Goal: Information Seeking & Learning: Check status

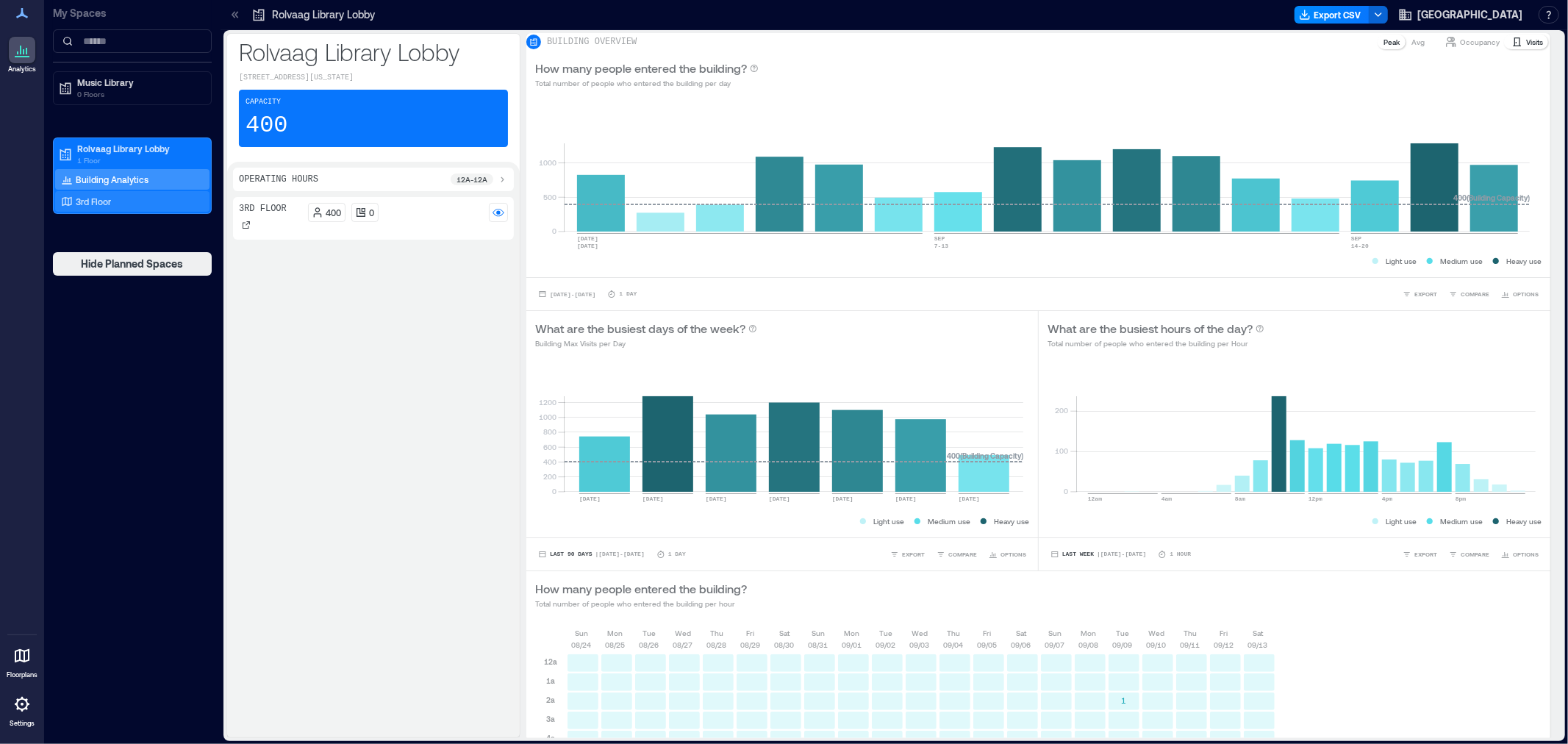
click at [106, 205] on p "3rd Floor" at bounding box center [94, 201] width 36 height 12
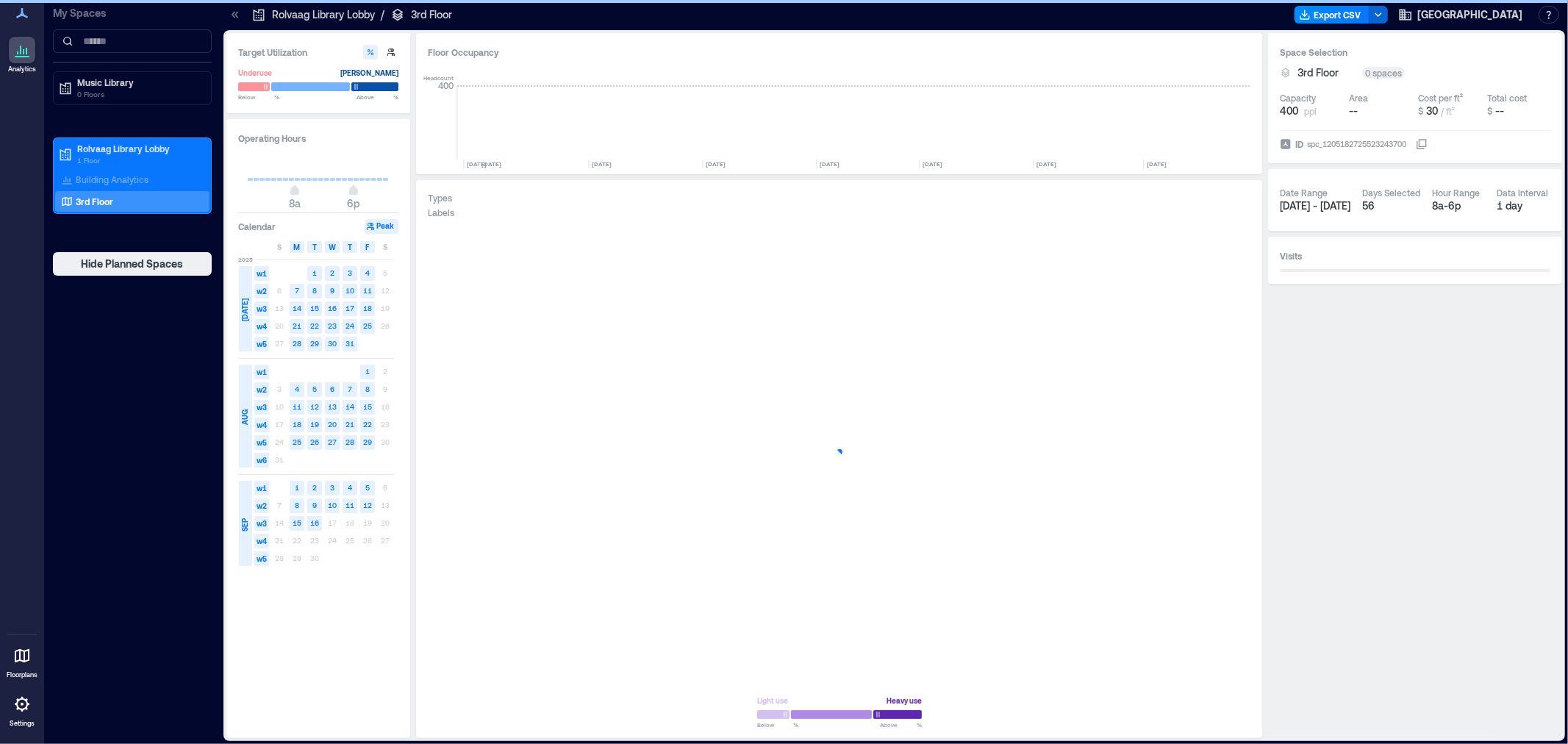
scroll to position [0, 5775]
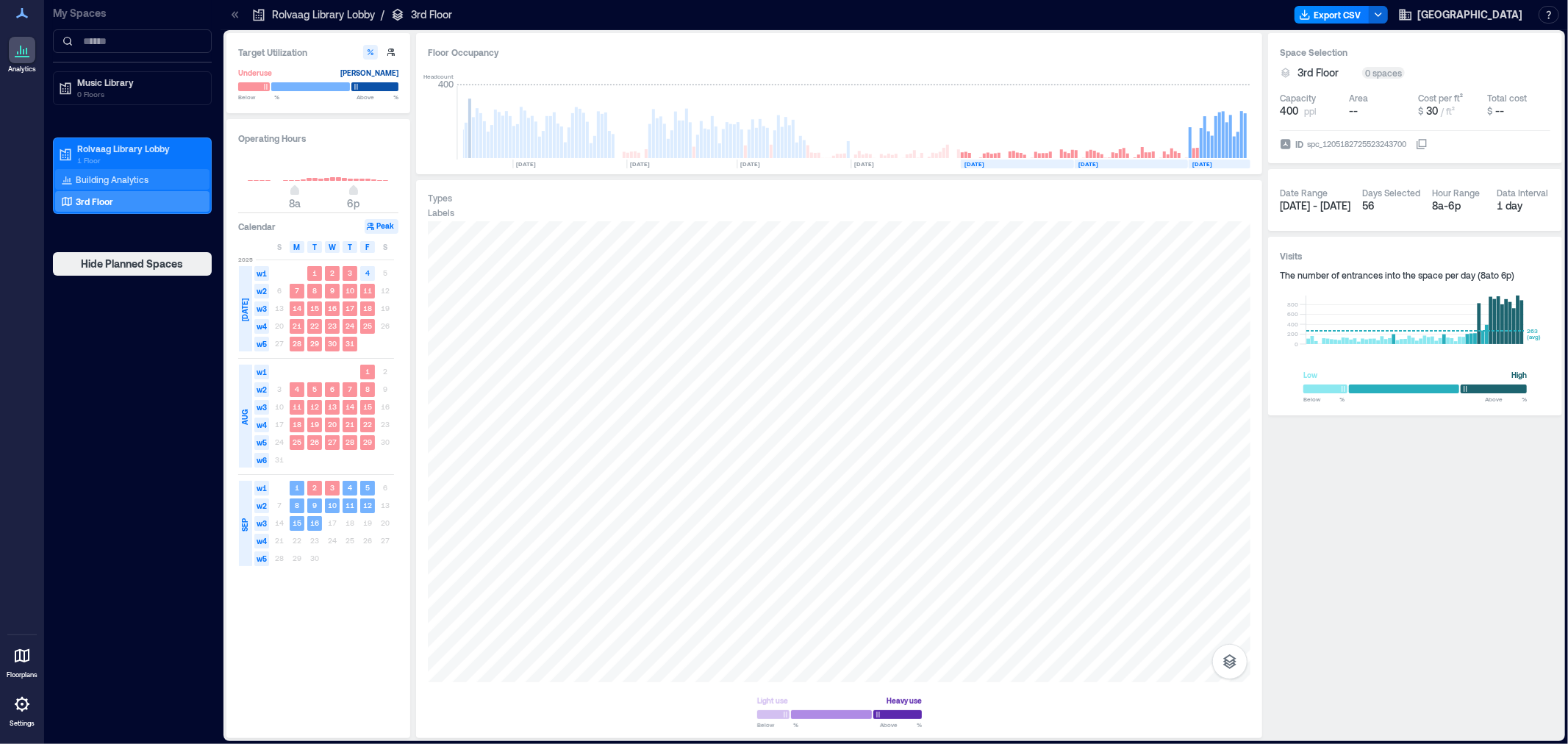
click at [93, 184] on p "Building Analytics" at bounding box center [112, 179] width 73 height 12
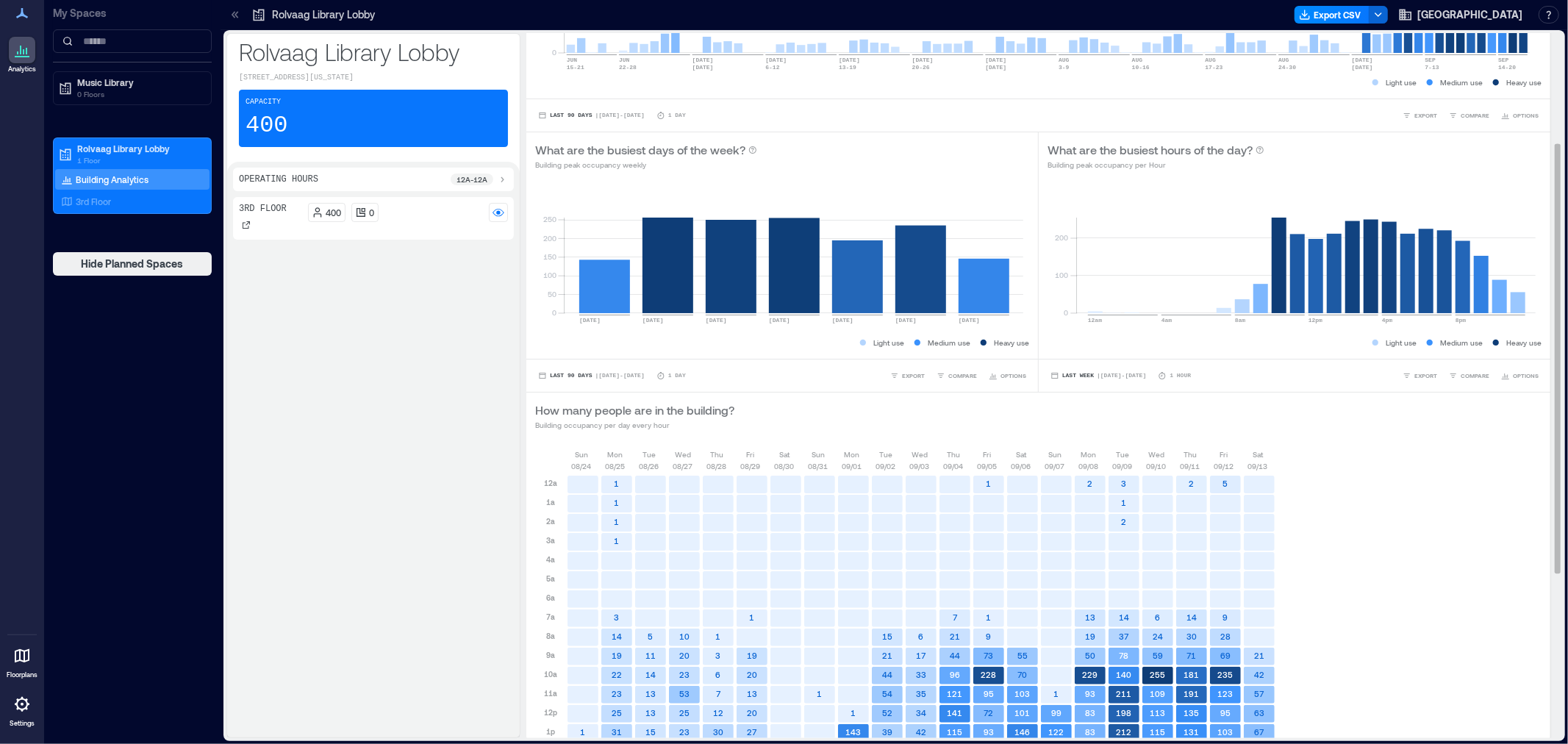
scroll to position [451, 0]
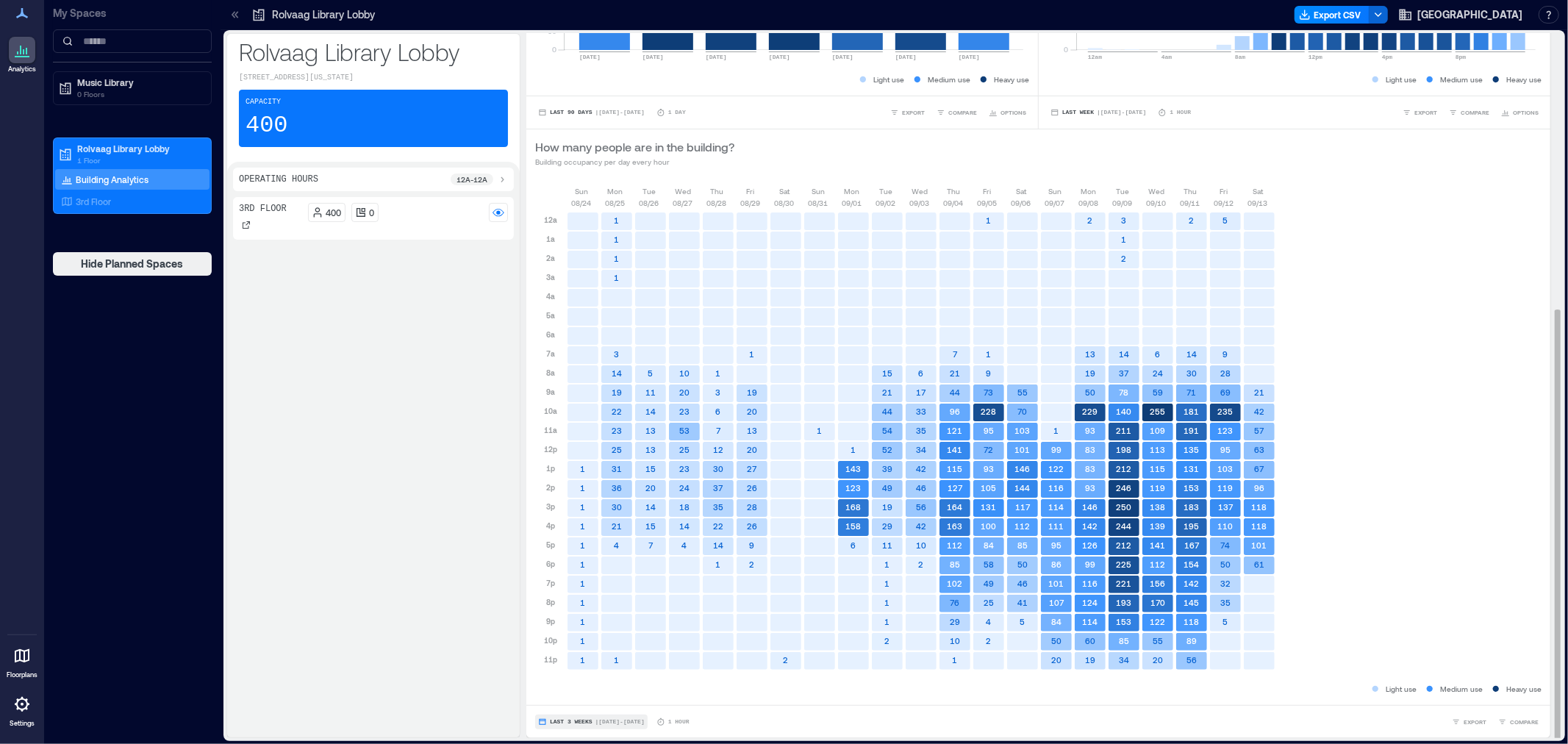
click at [581, 722] on span "Last 3 Weeks" at bounding box center [571, 722] width 42 height 0
click at [583, 700] on button "Custom" at bounding box center [565, 694] width 37 height 18
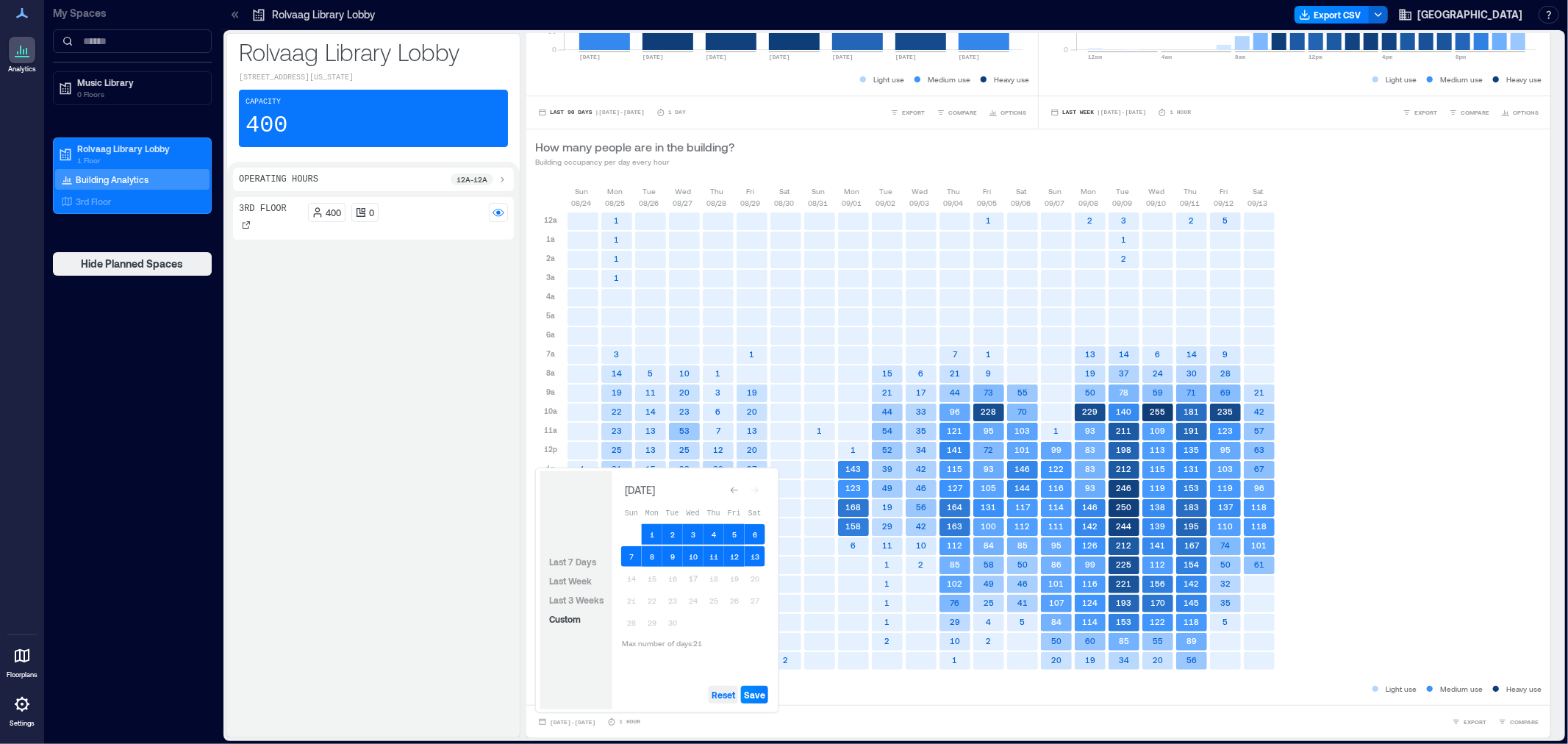
click at [726, 695] on span "Reset" at bounding box center [724, 695] width 24 height 12
click at [650, 524] on button "1" at bounding box center [652, 534] width 20 height 20
click at [696, 568] on button "17" at bounding box center [693, 578] width 20 height 20
click at [762, 694] on span "Save" at bounding box center [754, 695] width 21 height 12
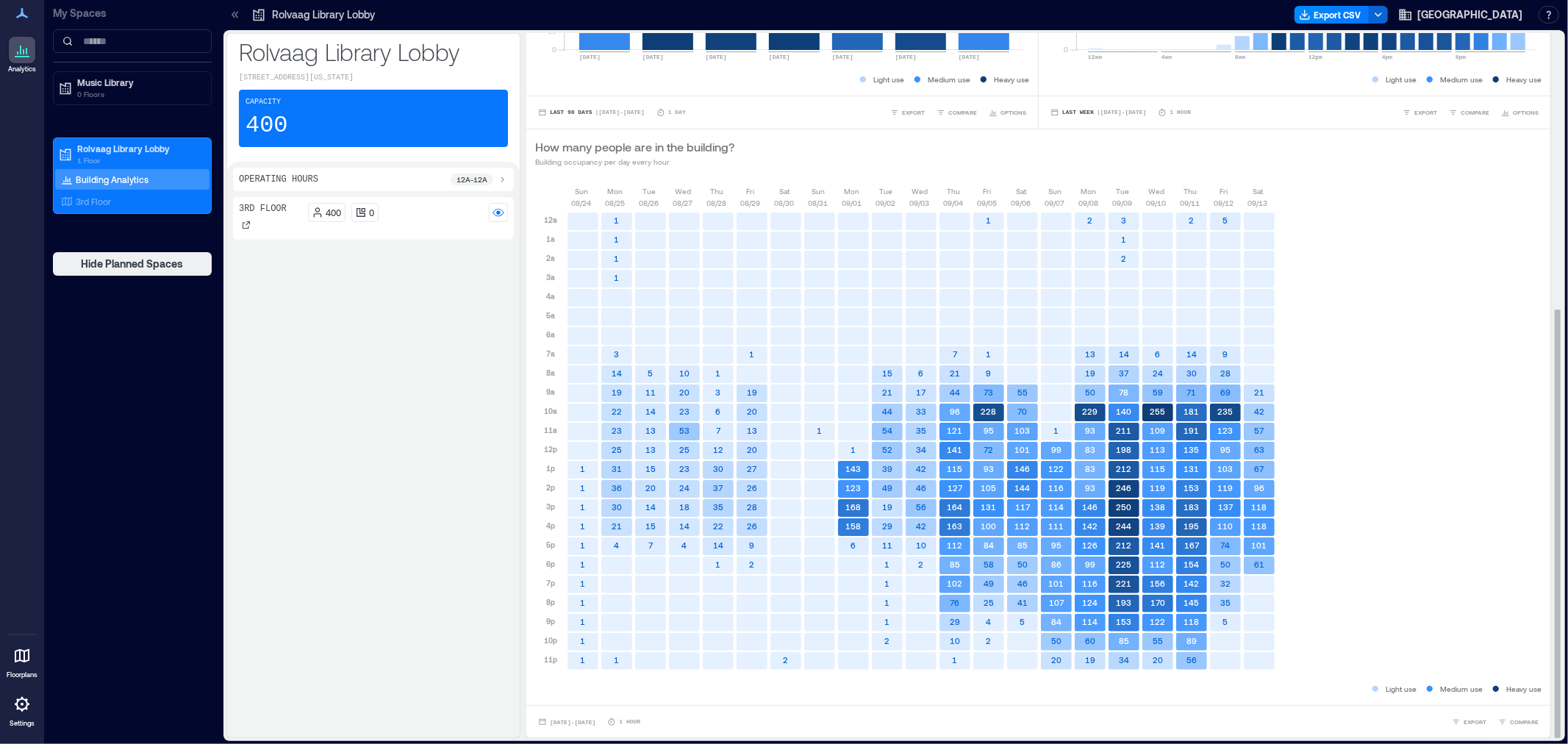
scroll to position [0, 0]
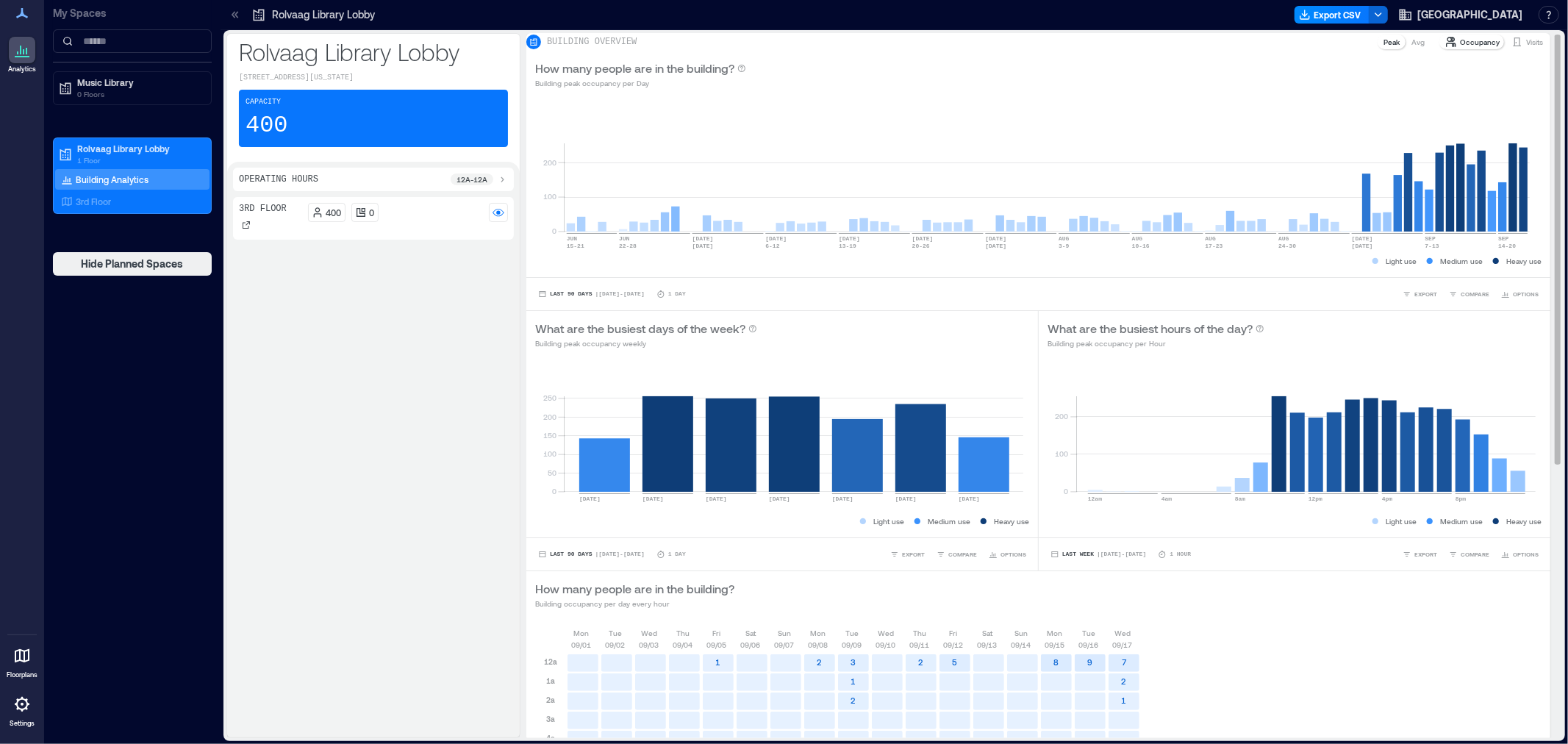
click at [1526, 48] on p "Visits" at bounding box center [1534, 42] width 17 height 12
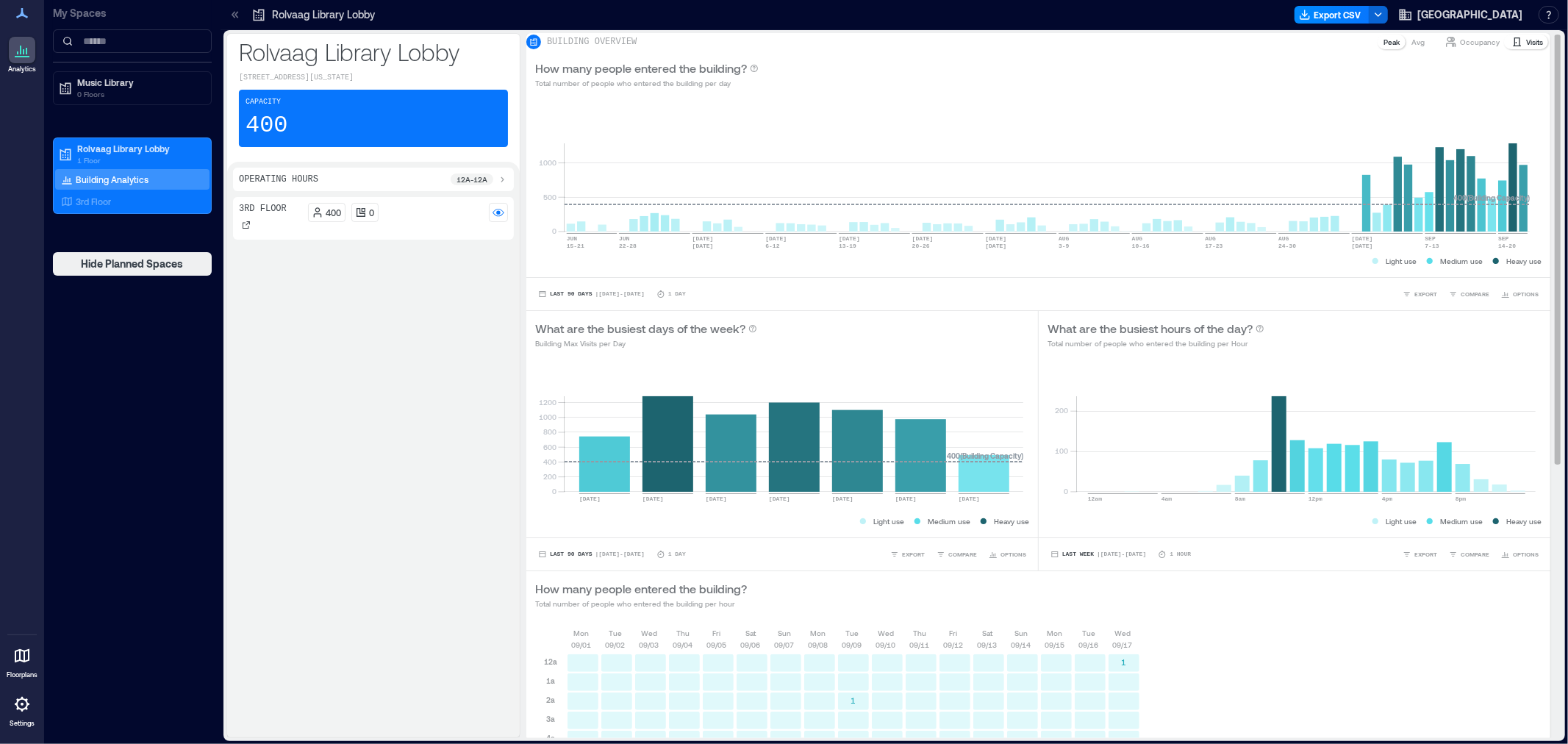
click at [1460, 48] on p "Occupancy" at bounding box center [1479, 42] width 40 height 12
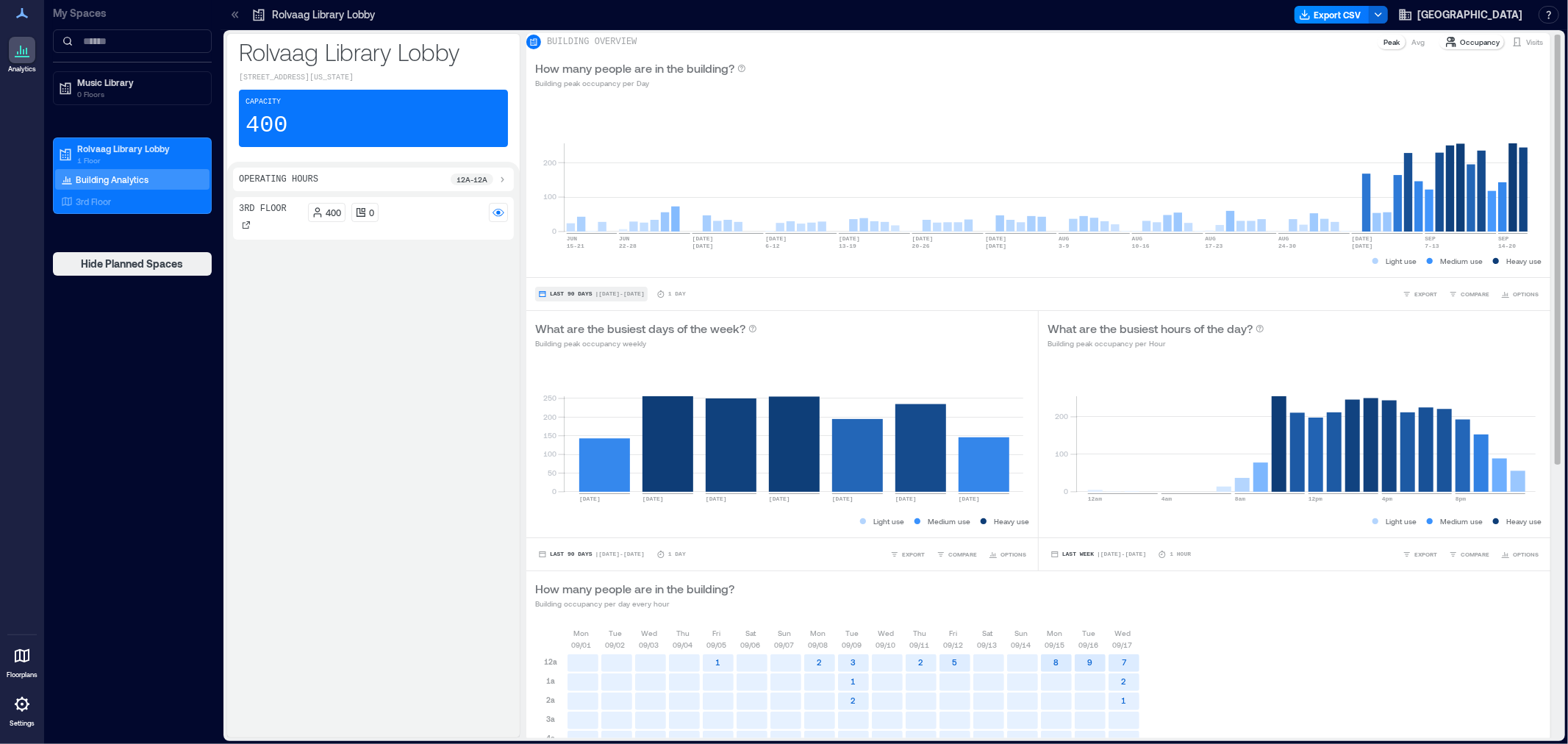
click at [567, 294] on span "Last 90 Days" at bounding box center [571, 294] width 42 height 0
click at [571, 282] on button "Custom" at bounding box center [565, 276] width 37 height 18
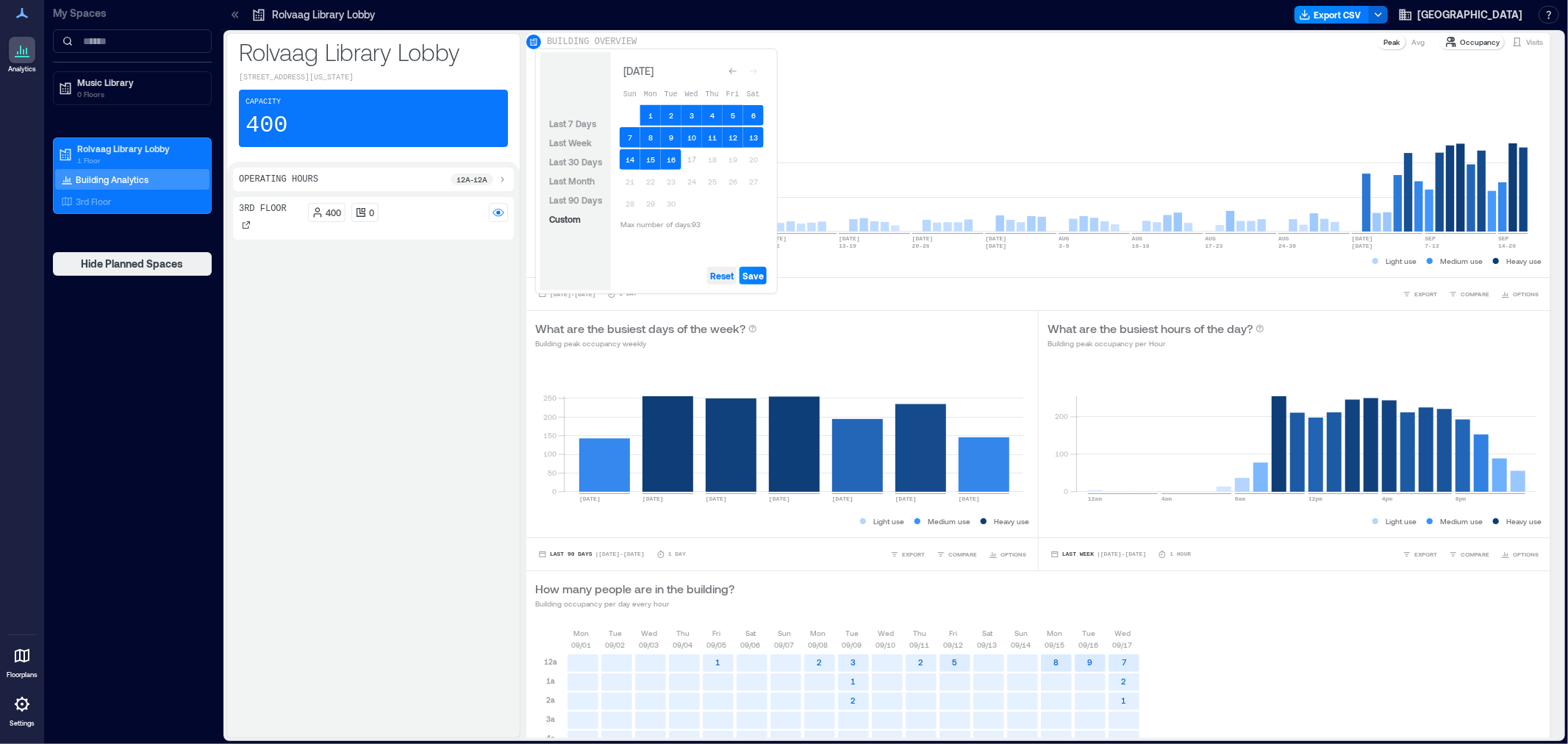
click at [716, 274] on span "Reset" at bounding box center [722, 276] width 24 height 12
click at [651, 106] on button "1" at bounding box center [650, 115] width 20 height 20
click at [672, 150] on button "16" at bounding box center [671, 159] width 20 height 20
click at [756, 274] on span "Save" at bounding box center [752, 276] width 21 height 12
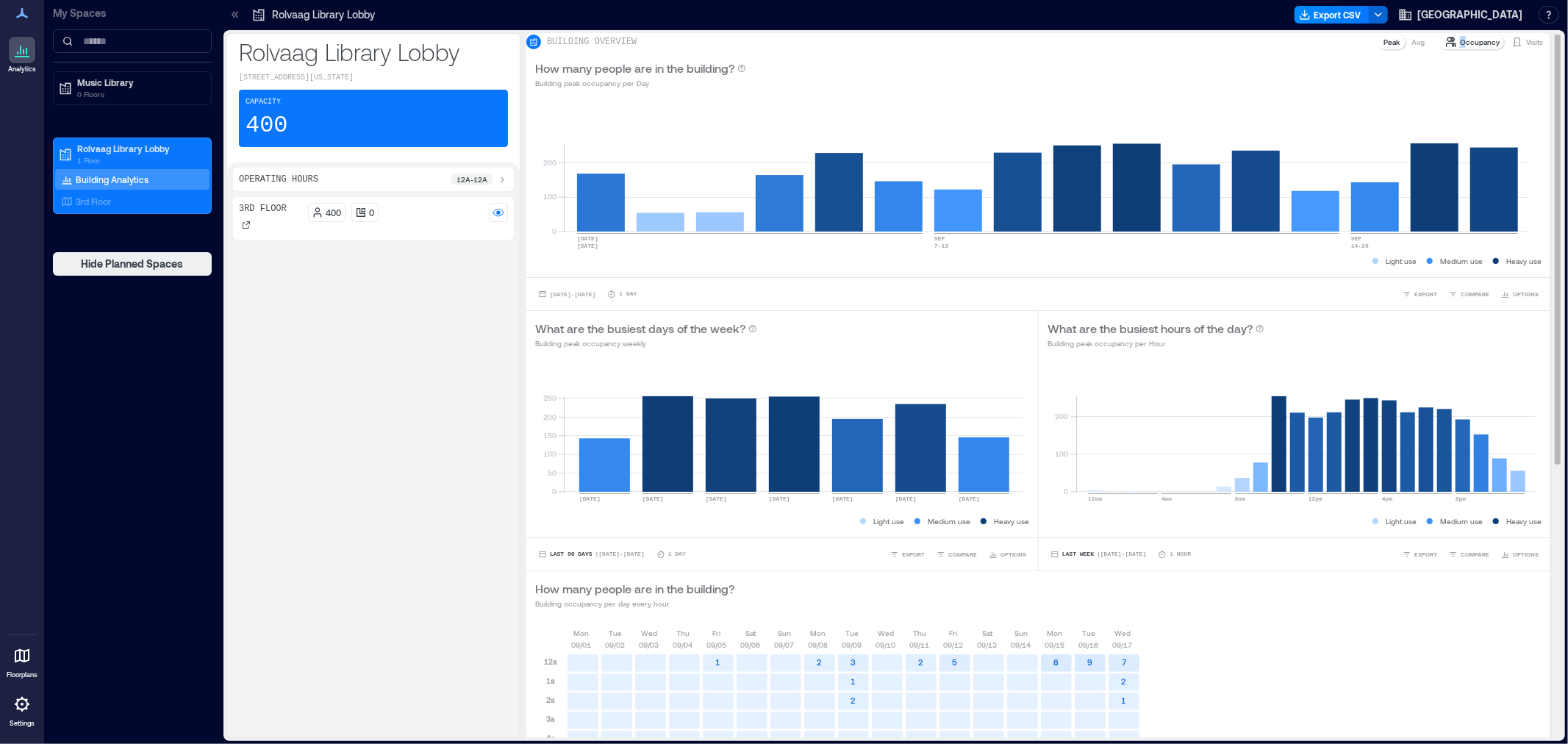
click at [1442, 42] on div "Occupancy" at bounding box center [1472, 41] width 66 height 14
click at [1460, 48] on p "Occupancy" at bounding box center [1479, 42] width 40 height 12
click at [1456, 49] on div "Occupancy" at bounding box center [1472, 41] width 66 height 14
click at [1460, 45] on p "Occupancy" at bounding box center [1479, 42] width 40 height 12
drag, startPoint x: 1519, startPoint y: 50, endPoint x: 1517, endPoint y: 192, distance: 142.0
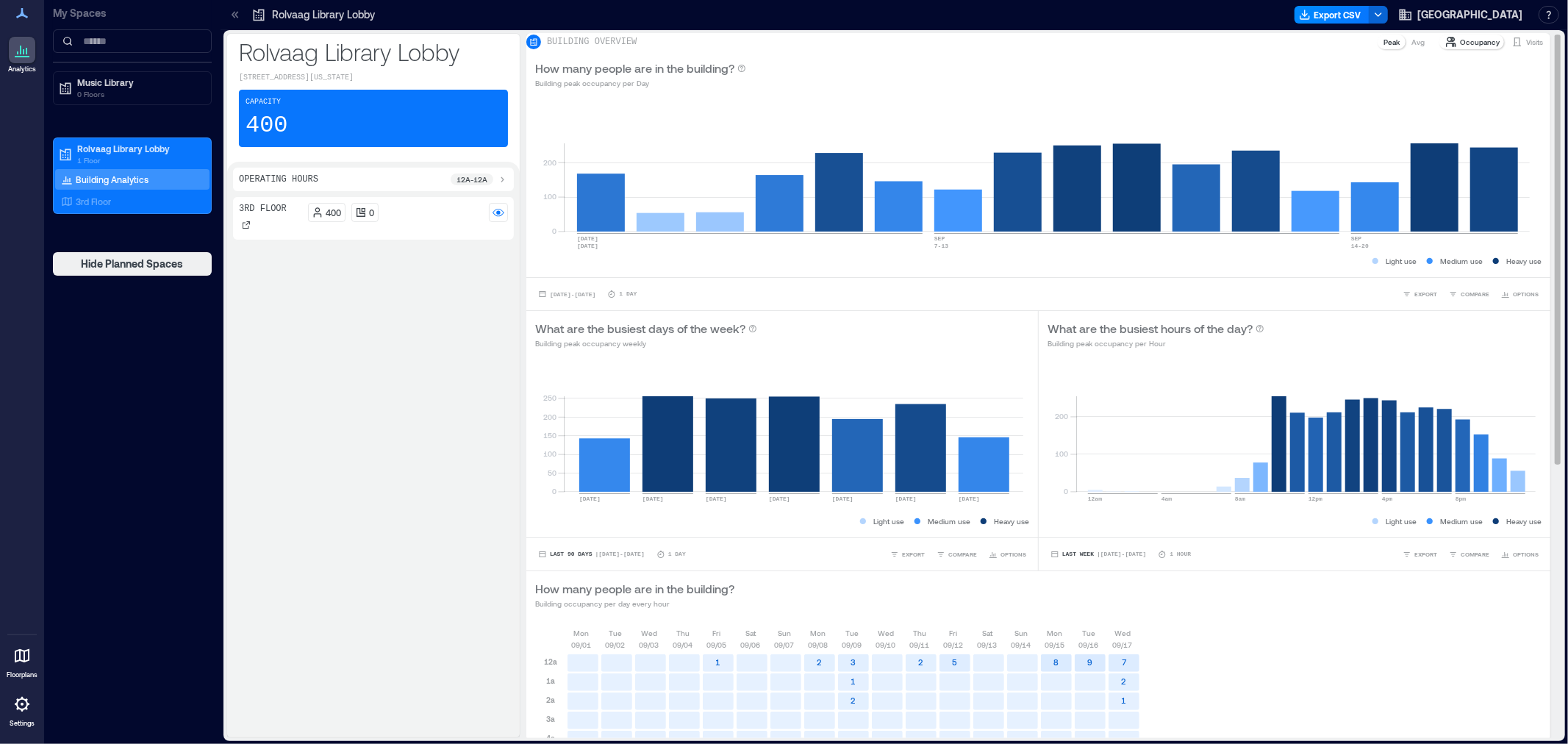
click at [1526, 48] on p "Visits" at bounding box center [1534, 42] width 17 height 12
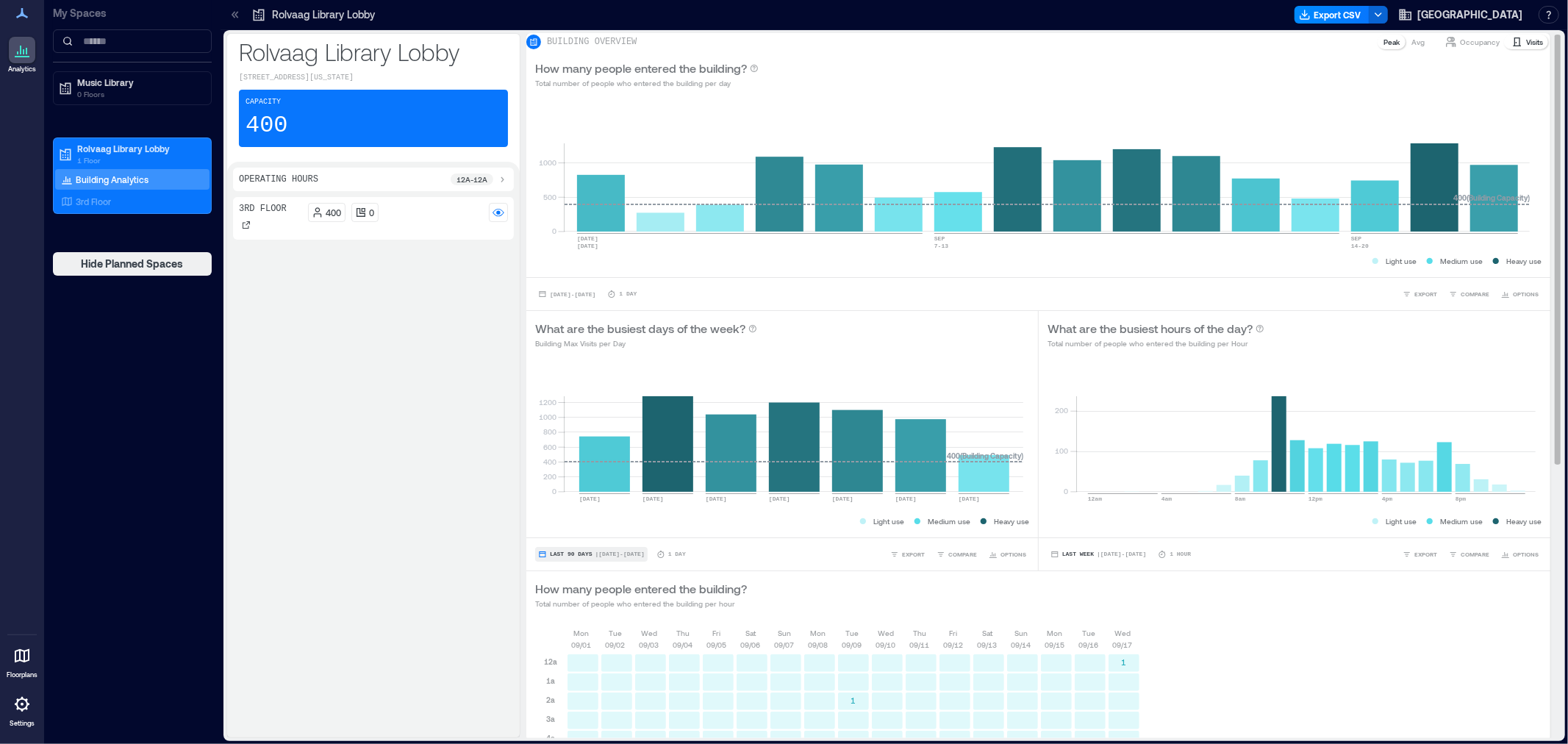
click at [575, 555] on span "Last 90 Days" at bounding box center [571, 555] width 42 height 0
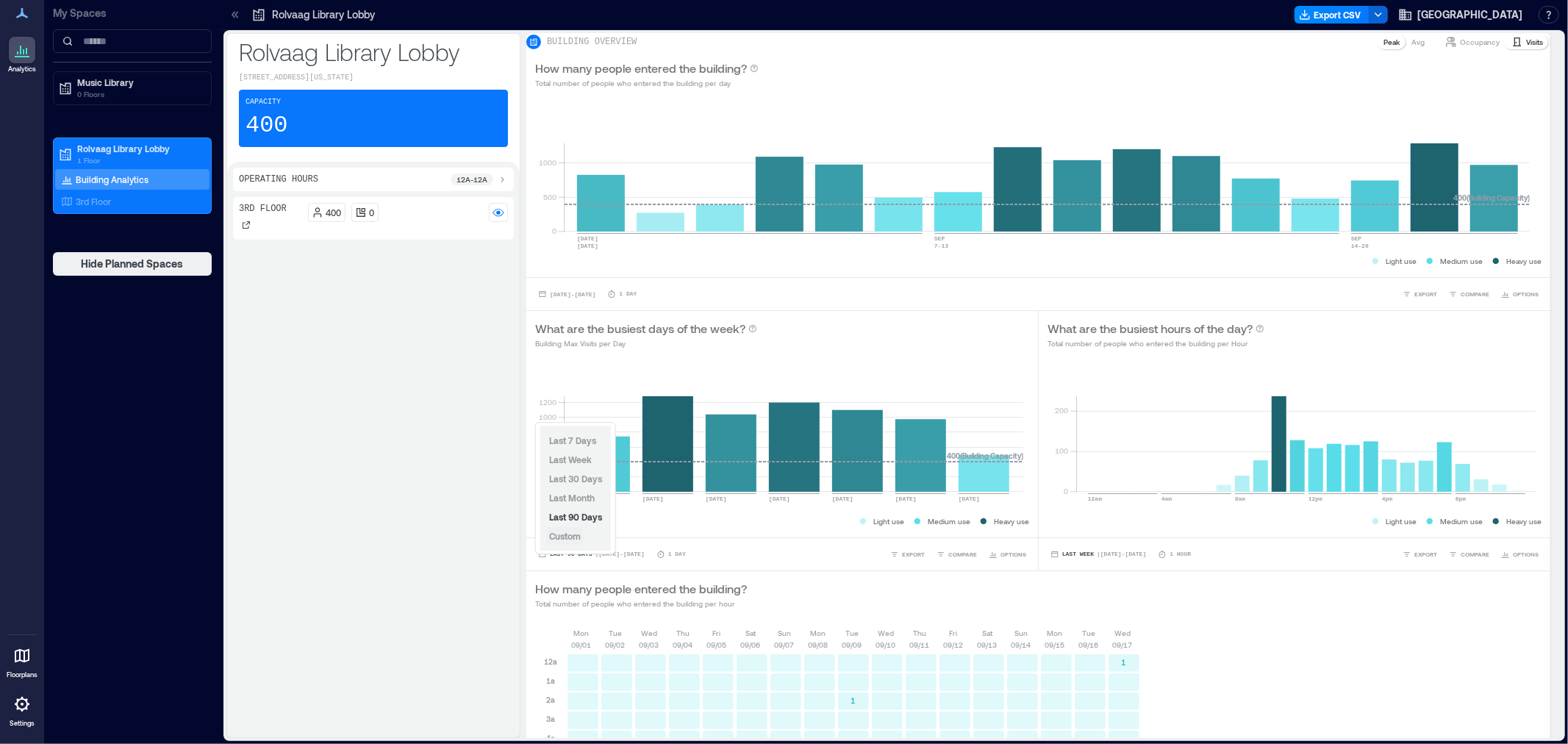
click at [571, 532] on span "Custom" at bounding box center [564, 536] width 31 height 10
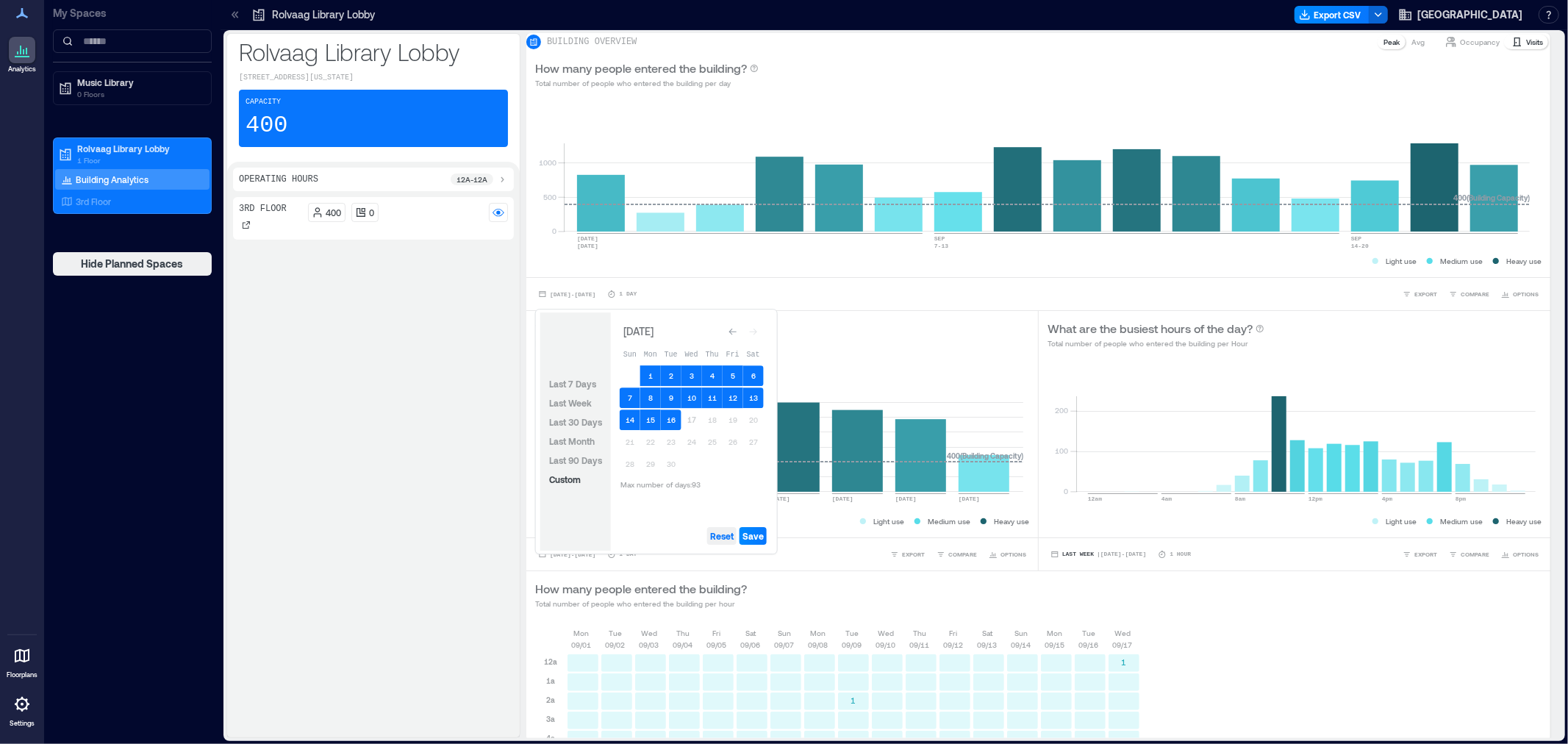
click at [717, 538] on span "Reset" at bounding box center [722, 536] width 24 height 12
click at [647, 375] on button "1" at bounding box center [650, 375] width 20 height 20
click at [677, 420] on button "16" at bounding box center [671, 419] width 20 height 20
click at [757, 541] on span "Save" at bounding box center [752, 536] width 21 height 12
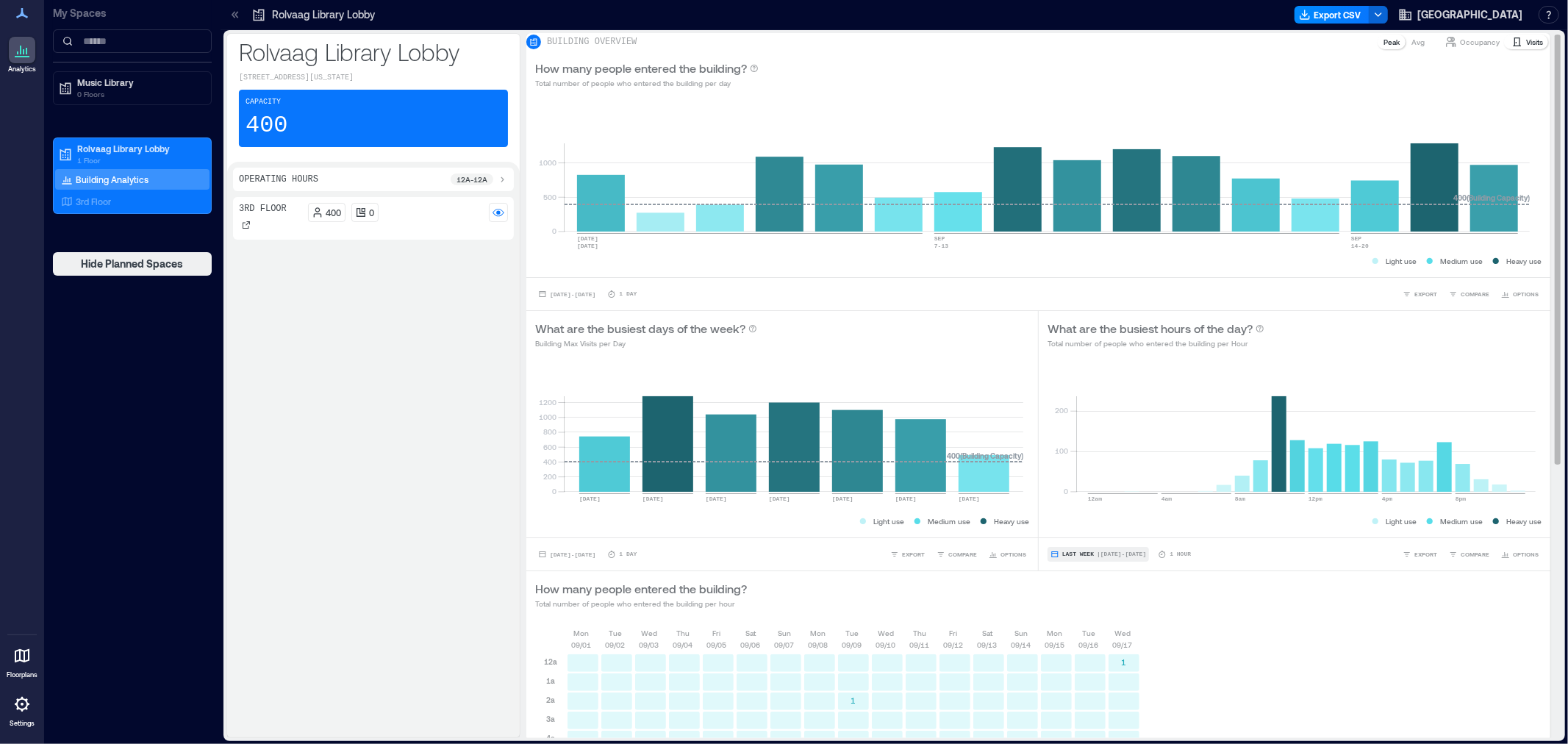
click at [1070, 561] on button "Last Week | [DATE] - [DATE]" at bounding box center [1098, 554] width 101 height 14
